Goal: Navigation & Orientation: Find specific page/section

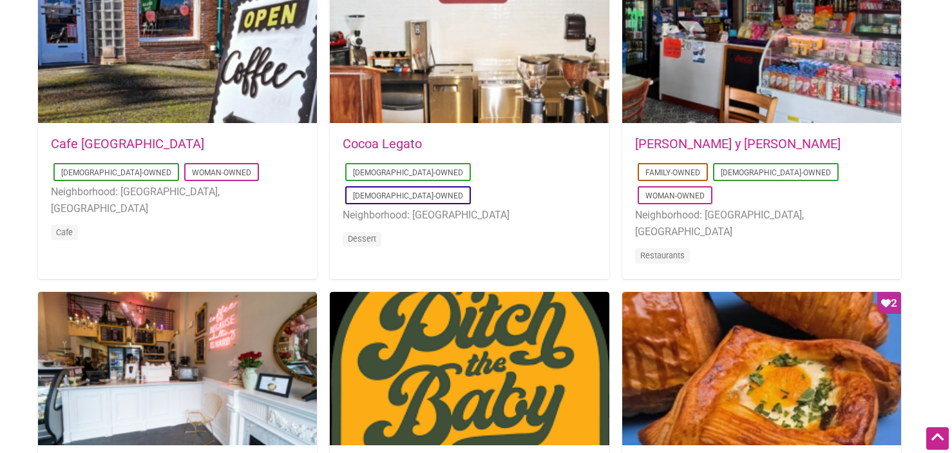
scroll to position [728, 0]
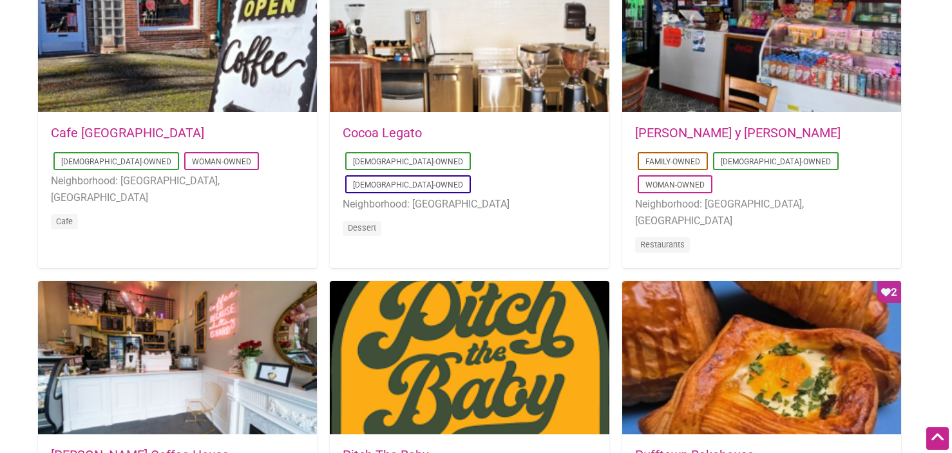
click at [374, 347] on div at bounding box center [469, 358] width 279 height 155
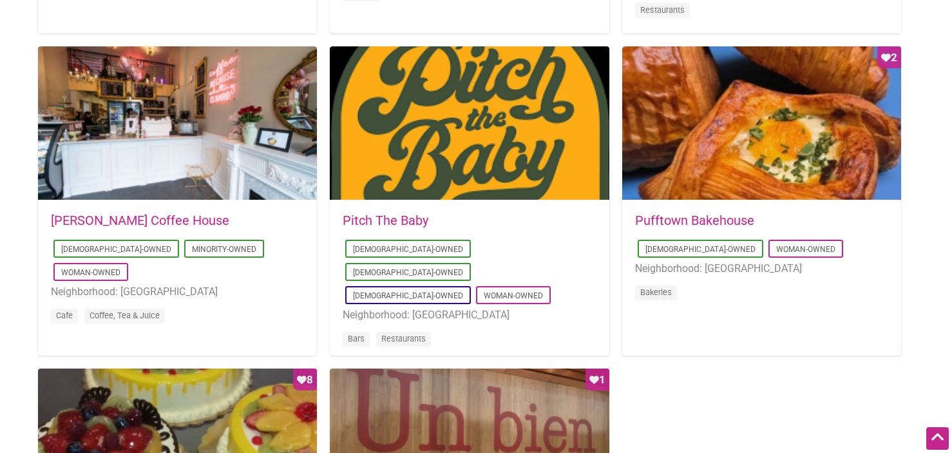
scroll to position [902, 0]
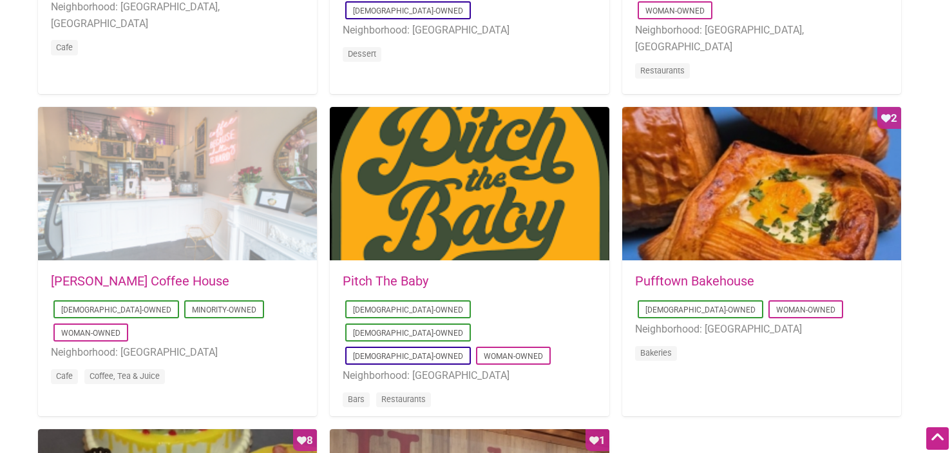
click at [222, 213] on div at bounding box center [177, 184] width 279 height 155
